Goal: Information Seeking & Learning: Learn about a topic

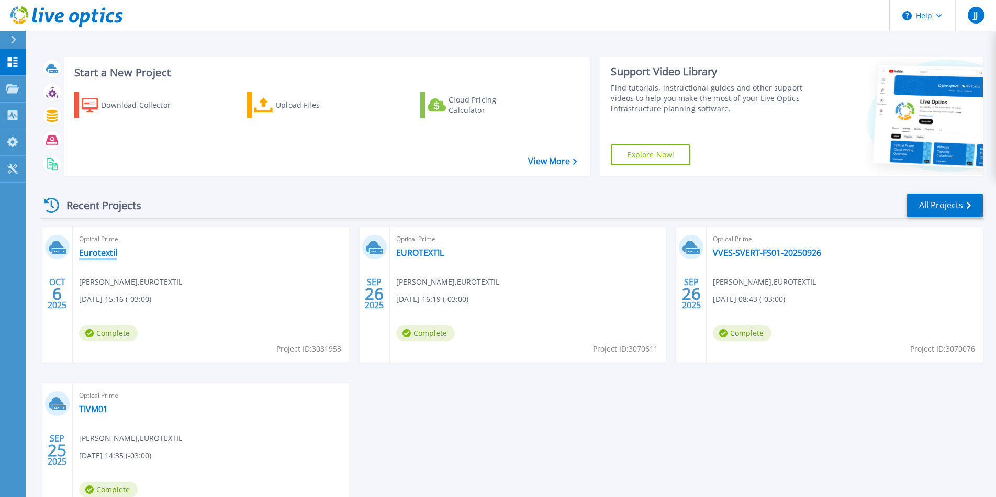
click at [102, 252] on link "Eurotextil" at bounding box center [98, 253] width 38 height 10
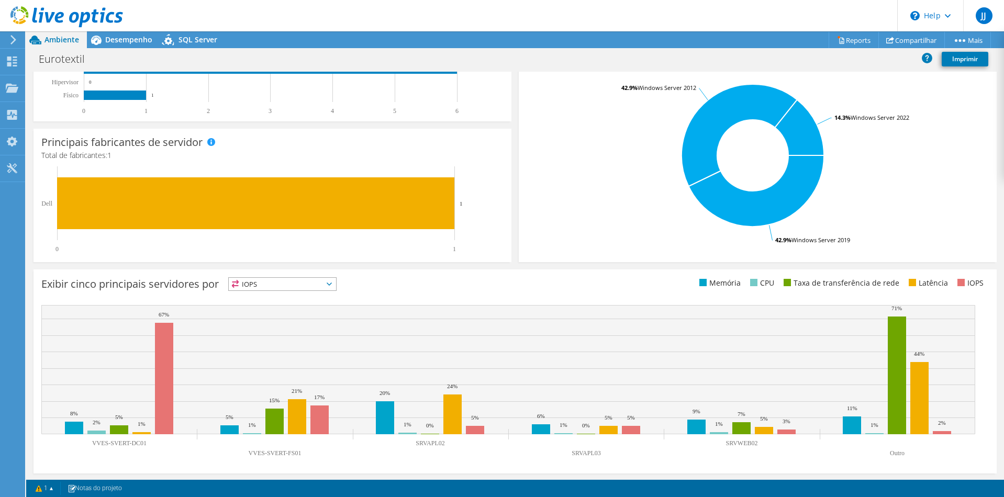
scroll to position [202, 0]
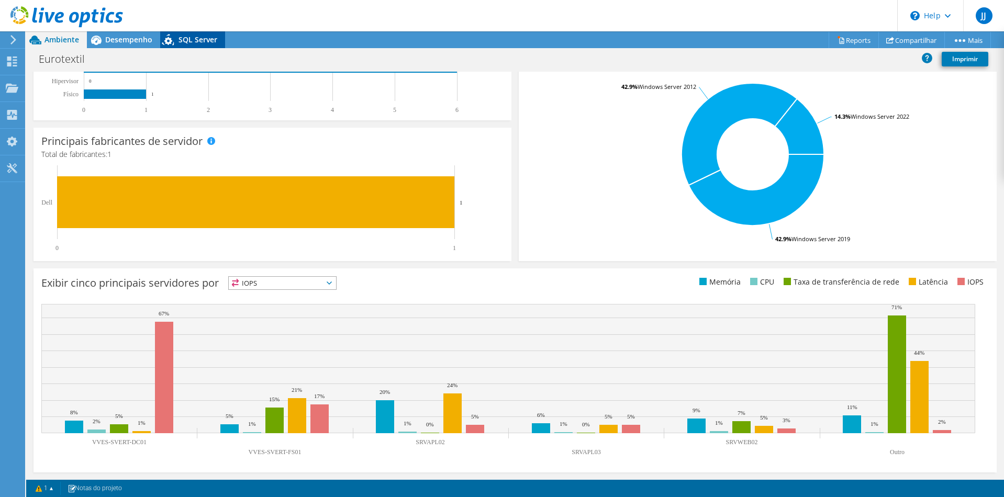
click at [190, 37] on span "SQL Server" at bounding box center [197, 40] width 39 height 10
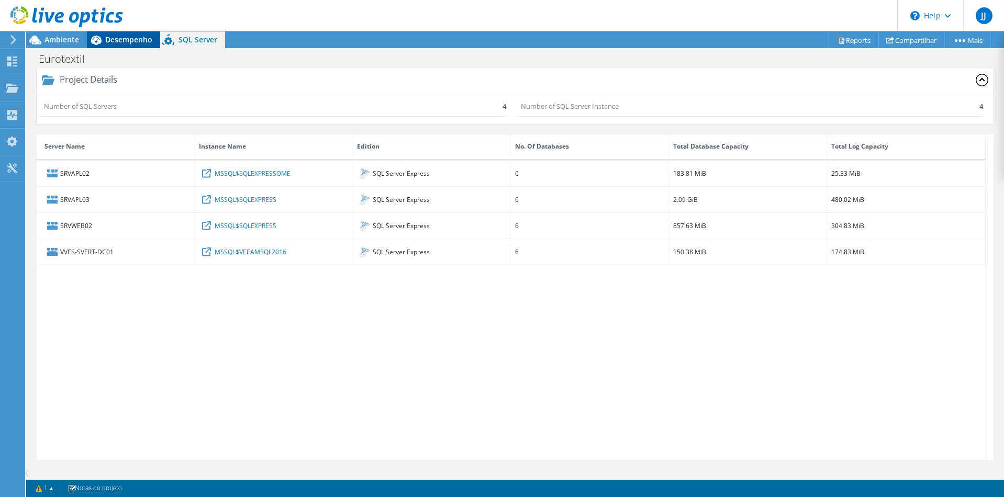
scroll to position [9, 0]
click at [128, 45] on div "Desempenho" at bounding box center [123, 39] width 73 height 17
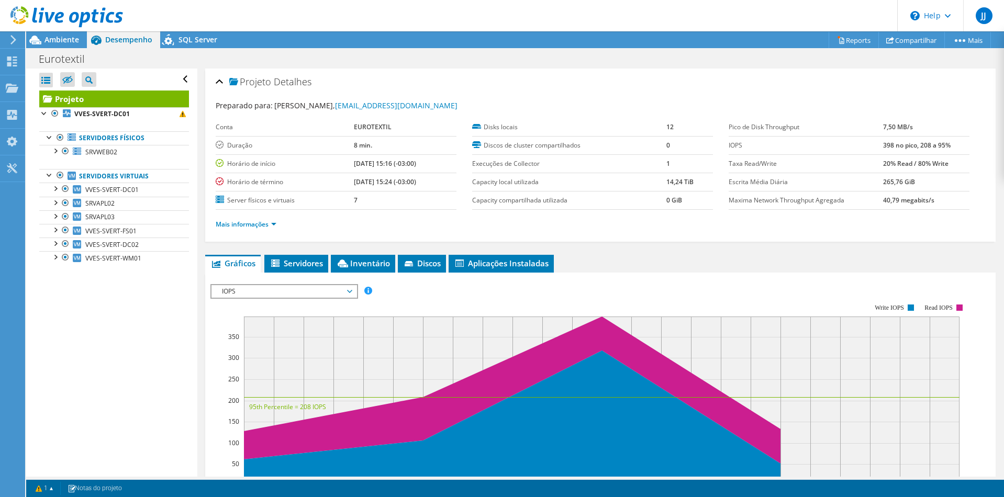
scroll to position [0, 0]
click at [42, 114] on div at bounding box center [44, 112] width 10 height 10
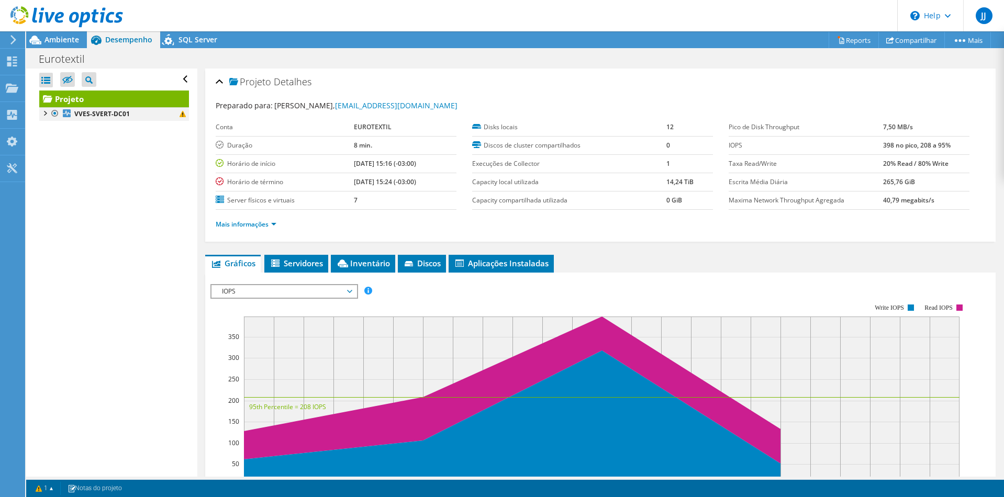
click at [42, 114] on div at bounding box center [44, 112] width 10 height 10
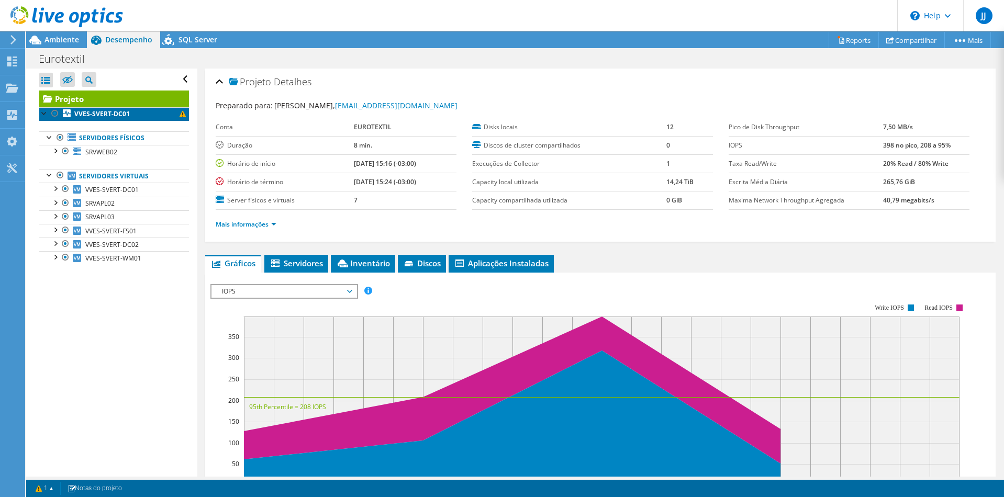
click at [180, 115] on span at bounding box center [183, 114] width 6 height 6
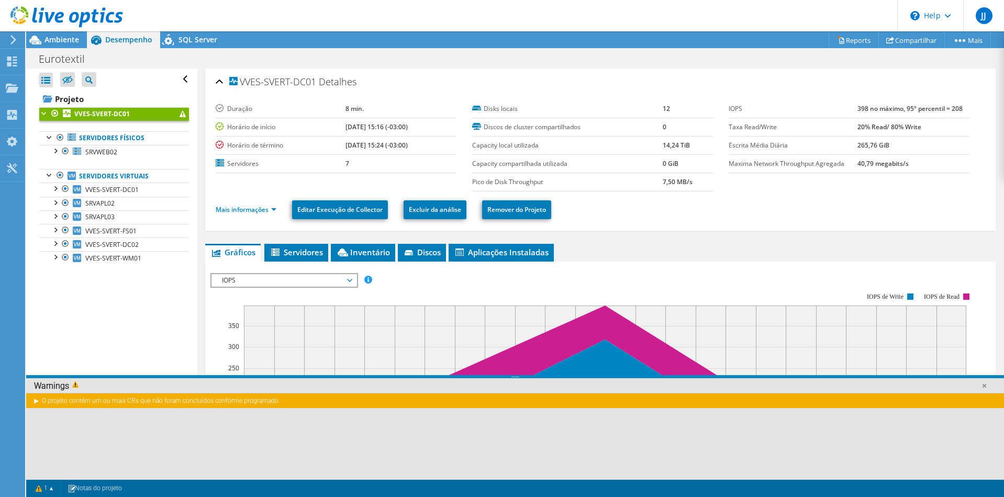
click at [36, 401] on div "O projeto contém um ou mais CRs que não foram concluídos conforme programado." at bounding box center [515, 400] width 978 height 15
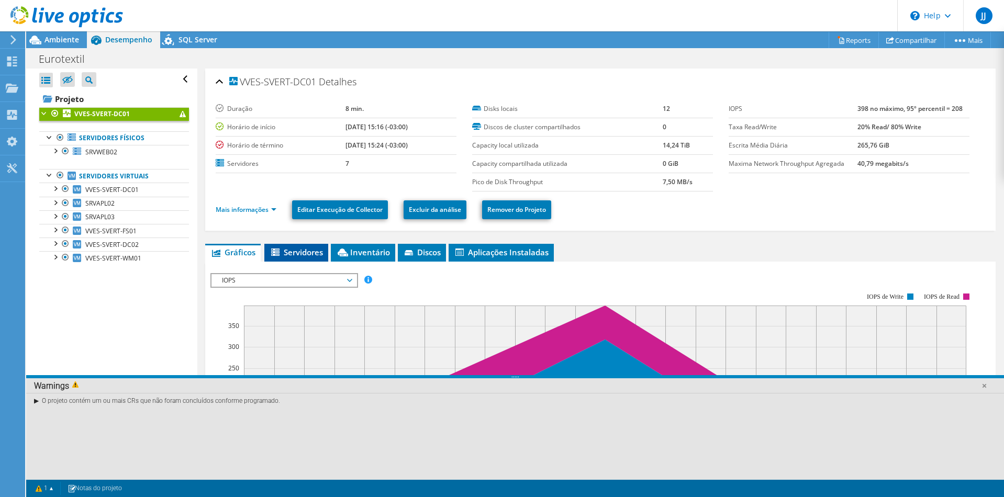
click at [301, 255] on span "Servidores" at bounding box center [296, 252] width 53 height 10
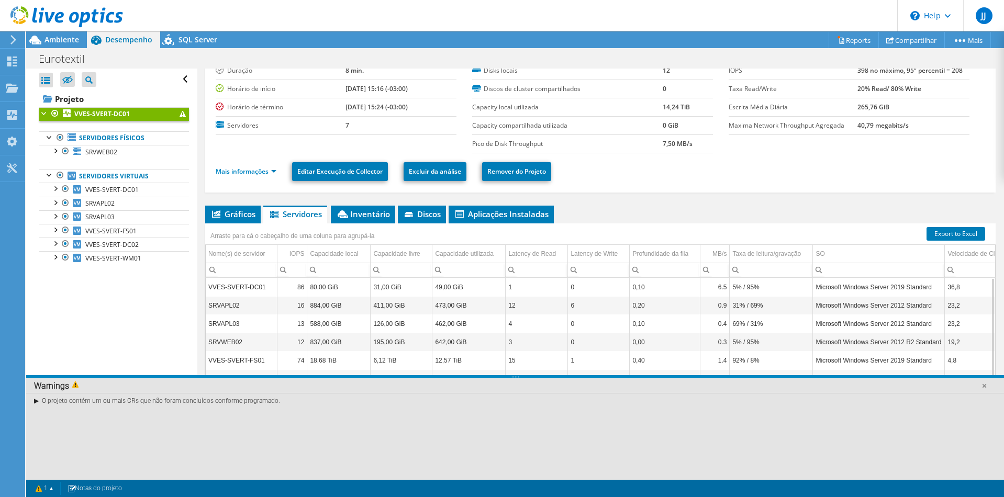
scroll to position [47, 0]
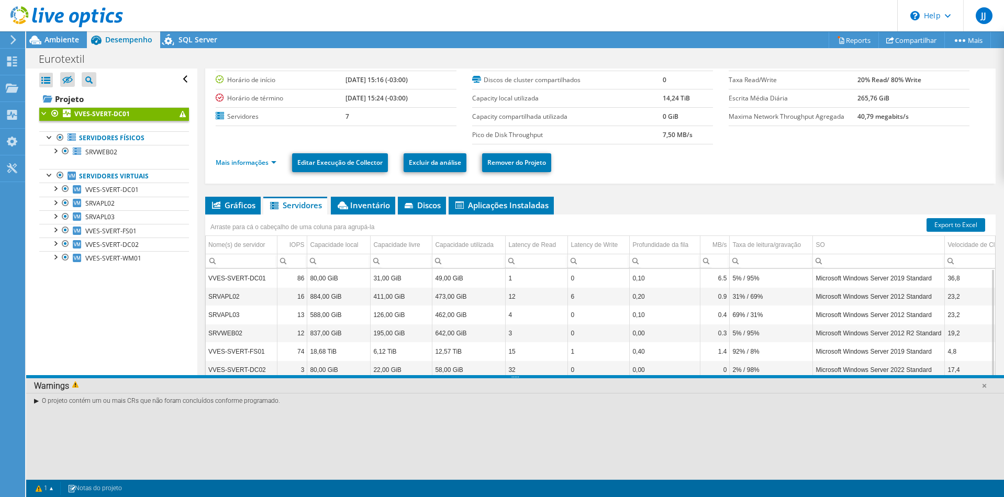
click at [657, 191] on div "VVES-SVERT-DC01 Detalhes Duração 8 min. Horário de início 10/06/2025, 15:16 (-0…" at bounding box center [600, 248] width 806 height 455
click at [53, 40] on span "Ambiente" at bounding box center [61, 40] width 35 height 10
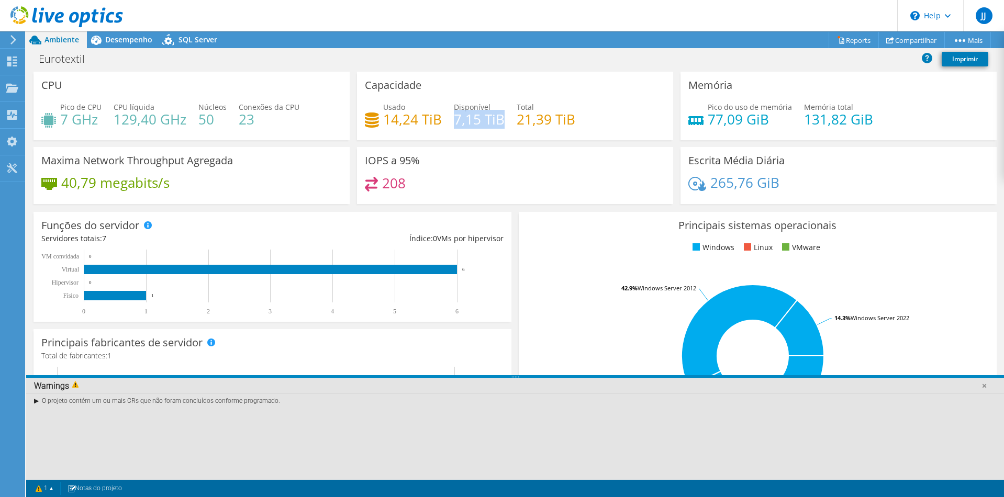
drag, startPoint x: 499, startPoint y: 119, endPoint x: 451, endPoint y: 116, distance: 48.3
click at [454, 116] on h4 "7,15 TiB" at bounding box center [479, 120] width 51 height 12
click at [391, 139] on div "Capacidade Usado 14,24 TiB Disponível 7,15 TiB Total 21,39 TiB" at bounding box center [515, 106] width 316 height 69
click at [610, 44] on div "Ações de projeto Ações de projeto Reports Compartilhar Mais" at bounding box center [515, 39] width 978 height 17
